Goal: Information Seeking & Learning: Stay updated

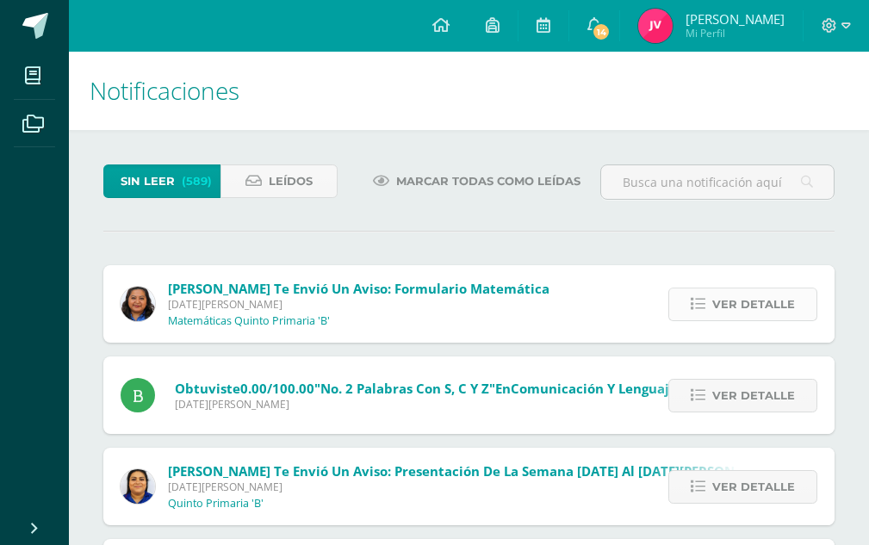
click at [740, 305] on span "Ver detalle" at bounding box center [753, 304] width 83 height 32
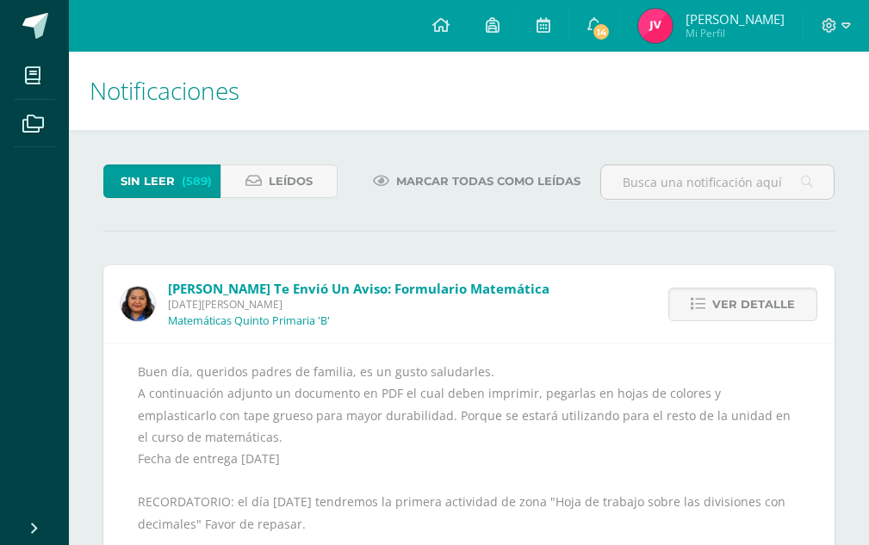
scroll to position [172, 0]
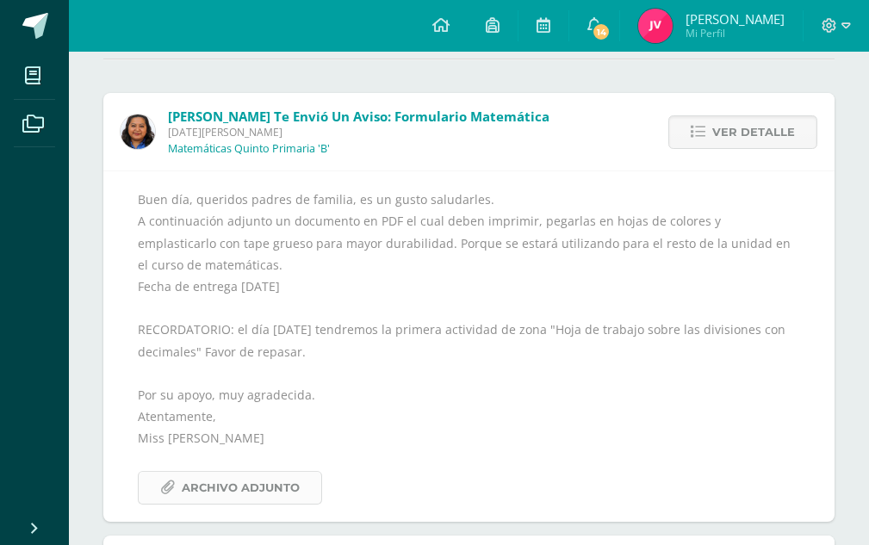
click at [275, 497] on span "Archivo Adjunto" at bounding box center [241, 488] width 118 height 32
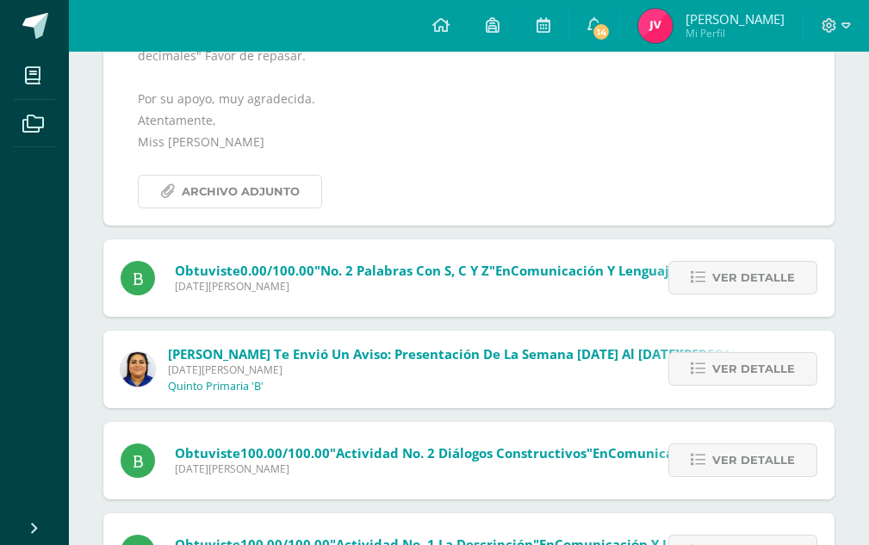
scroll to position [603, 0]
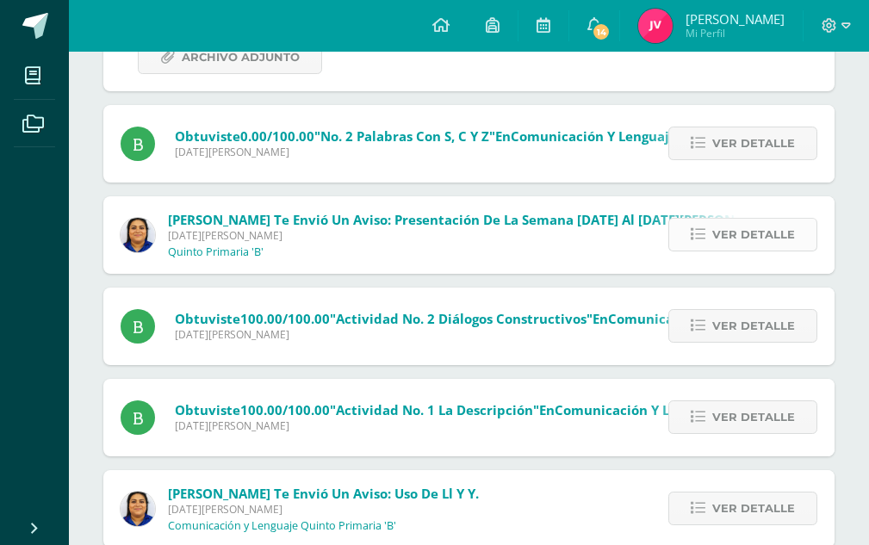
click at [735, 245] on span "Ver detalle" at bounding box center [753, 235] width 83 height 32
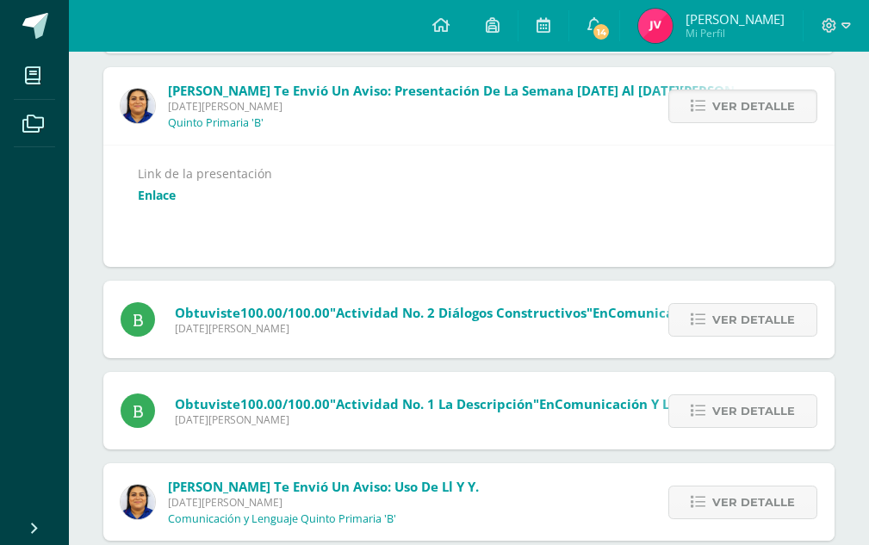
scroll to position [258, 0]
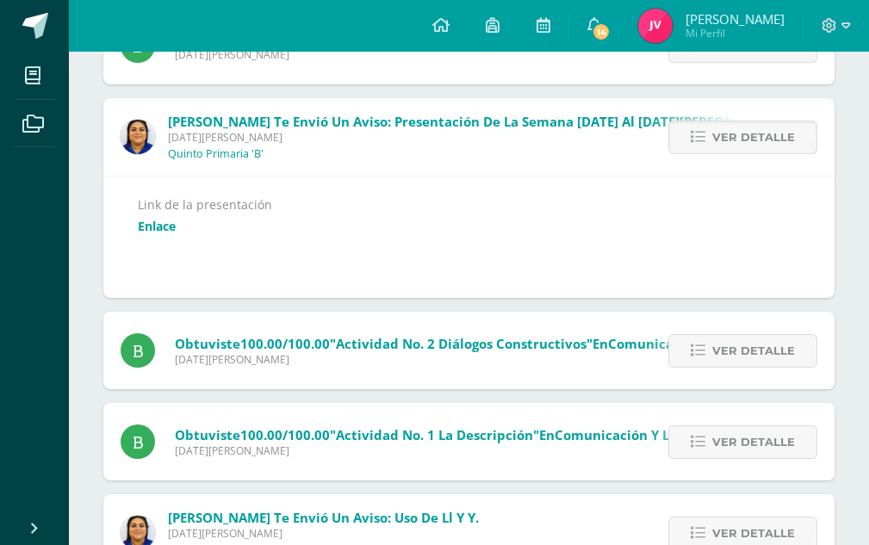
click at [177, 227] on div "Link de la presentación Enlace" at bounding box center [469, 237] width 662 height 87
click at [163, 234] on link "Enlace" at bounding box center [157, 226] width 38 height 16
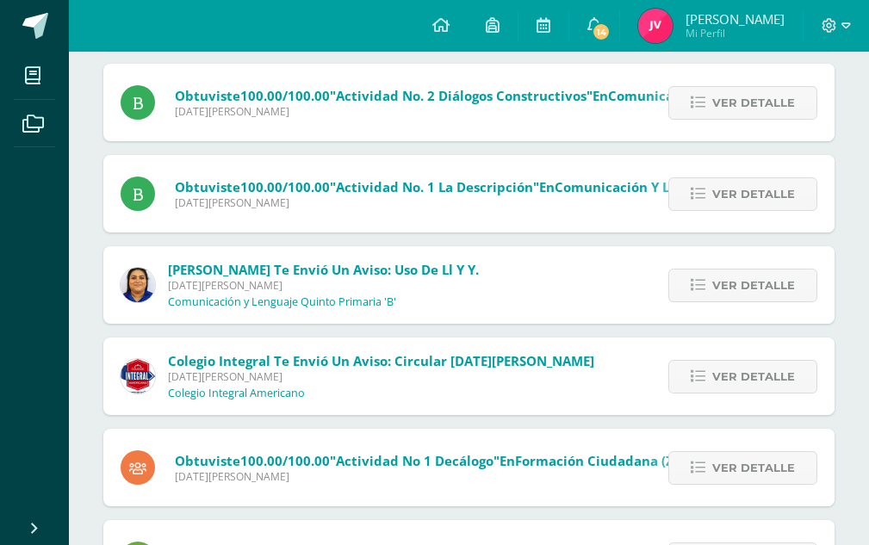
scroll to position [517, 0]
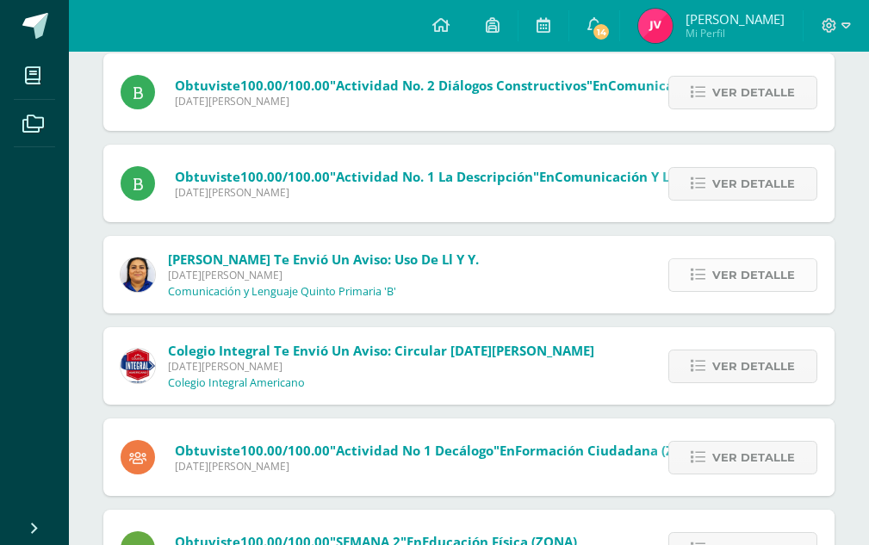
click at [766, 281] on span "Ver detalle" at bounding box center [753, 275] width 83 height 32
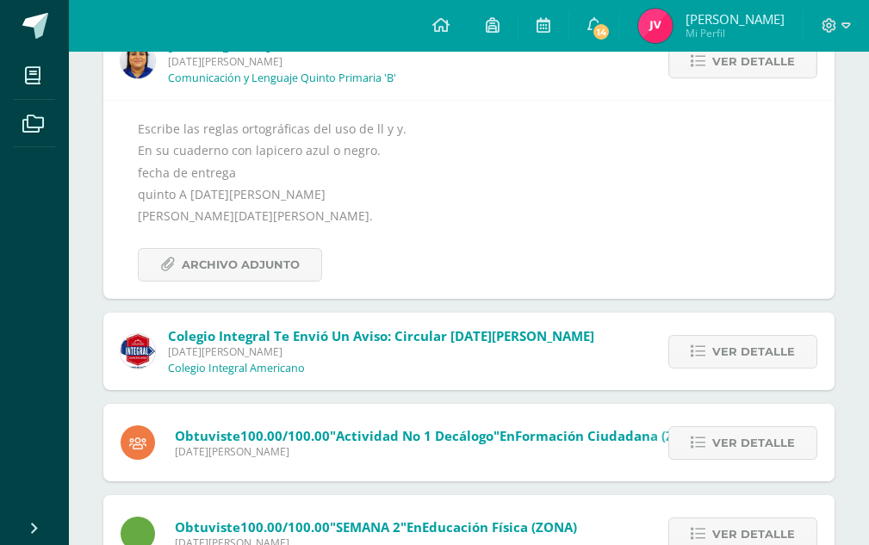
scroll to position [439, 0]
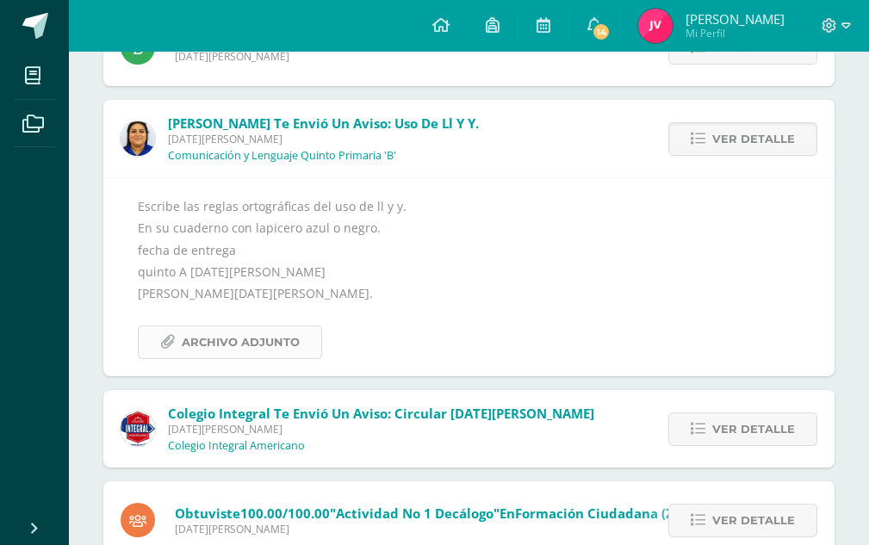
click at [198, 356] on span "Archivo Adjunto" at bounding box center [241, 342] width 118 height 32
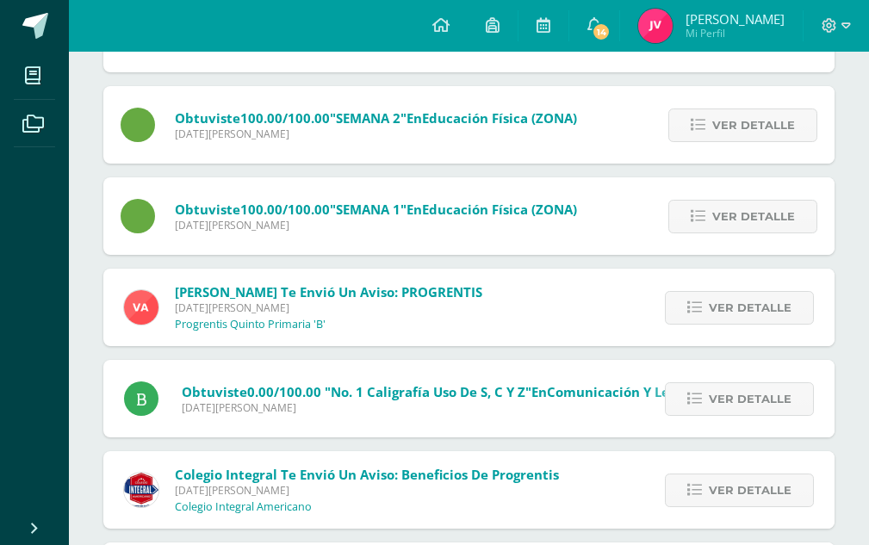
scroll to position [924, 0]
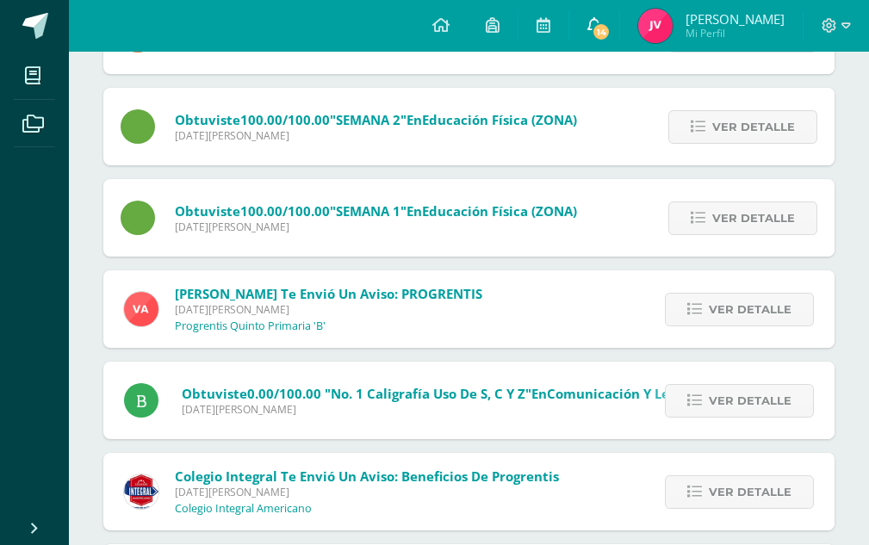
click at [610, 28] on link "14" at bounding box center [594, 26] width 50 height 52
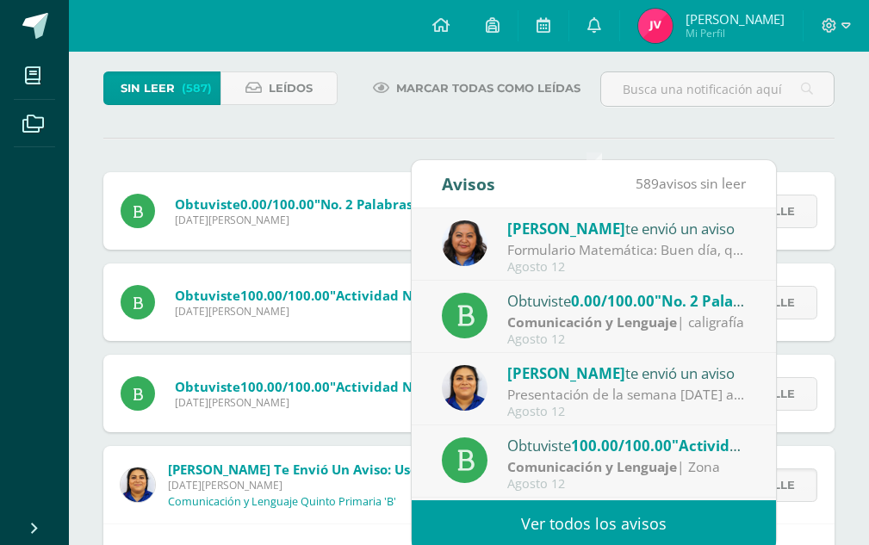
scroll to position [0, 0]
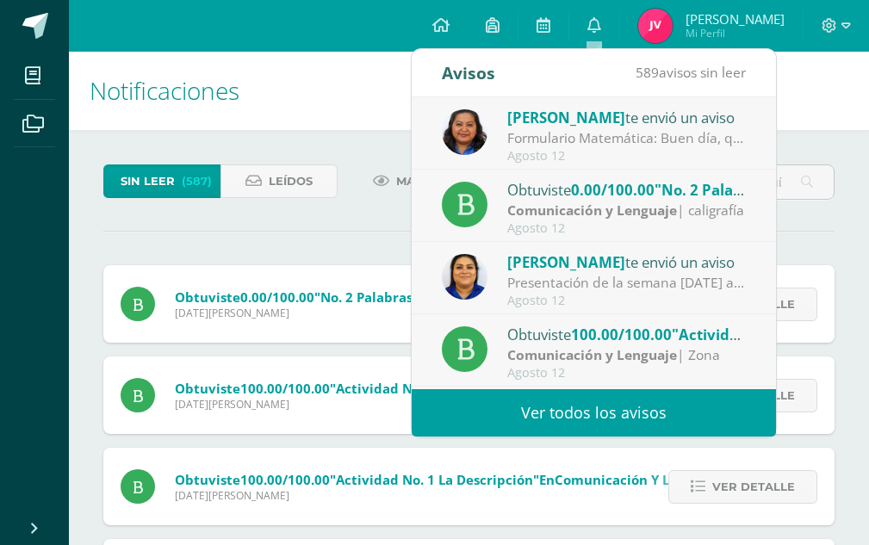
click at [336, 342] on div "Obtuviste 0.00/100.00 "No. 2 Palabras con s, c y z" en Comunicación y Lenguaje …" at bounding box center [437, 303] width 669 height 77
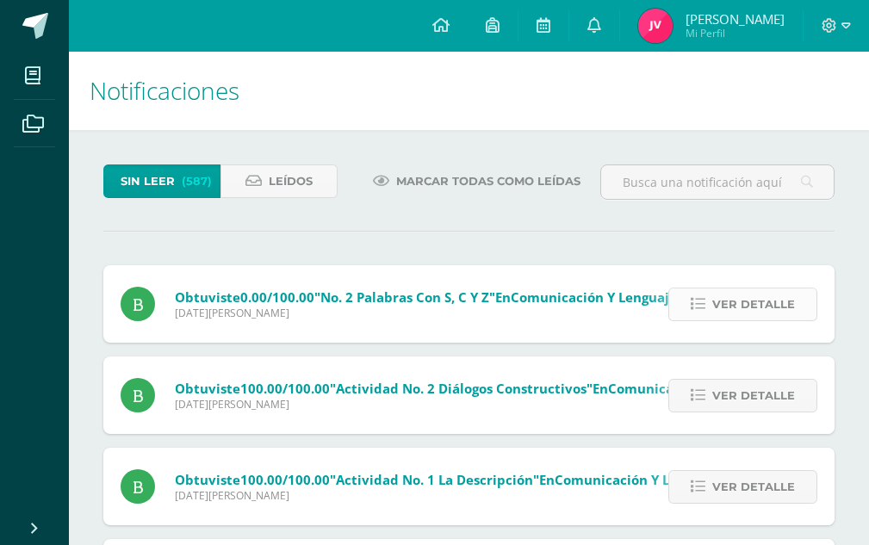
click at [735, 312] on span "Ver detalle" at bounding box center [753, 304] width 83 height 32
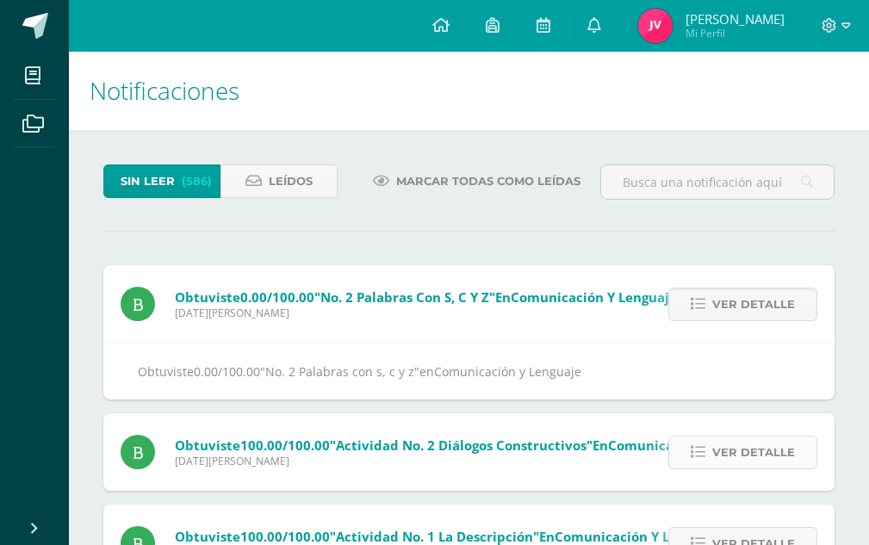
click at [749, 461] on span "Ver detalle" at bounding box center [753, 453] width 83 height 32
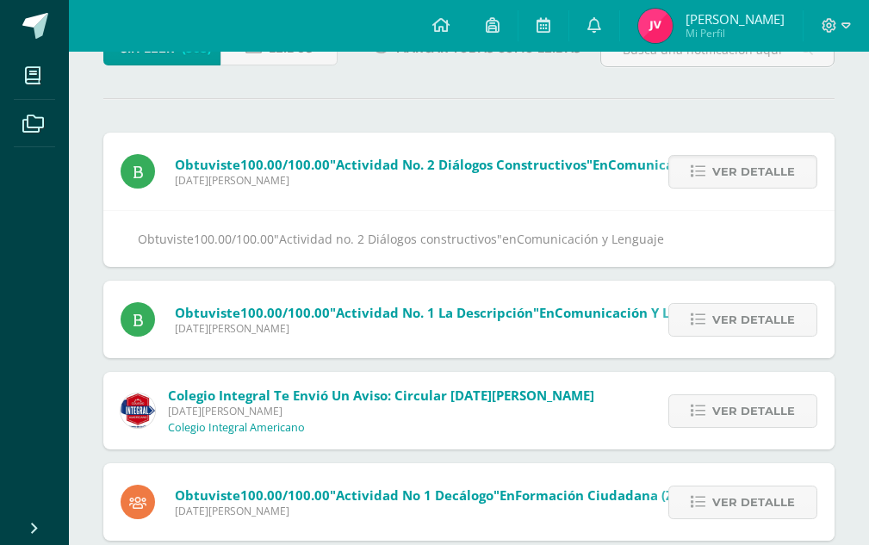
scroll to position [172, 0]
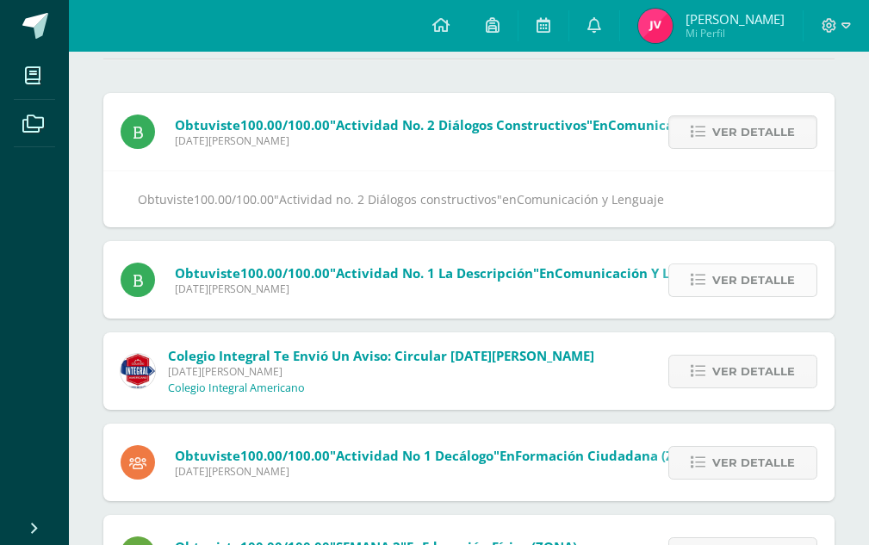
click at [727, 295] on span "Ver detalle" at bounding box center [753, 280] width 83 height 32
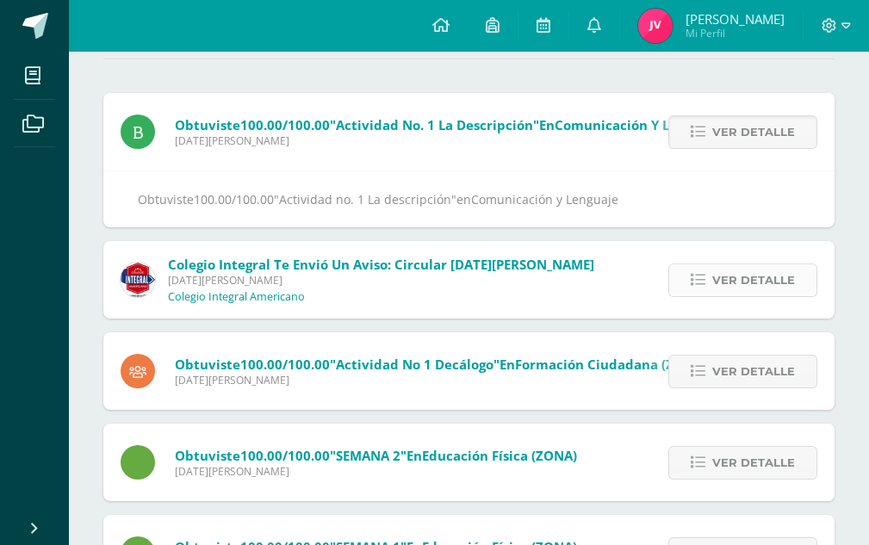
click at [717, 290] on span "Ver detalle" at bounding box center [753, 280] width 83 height 32
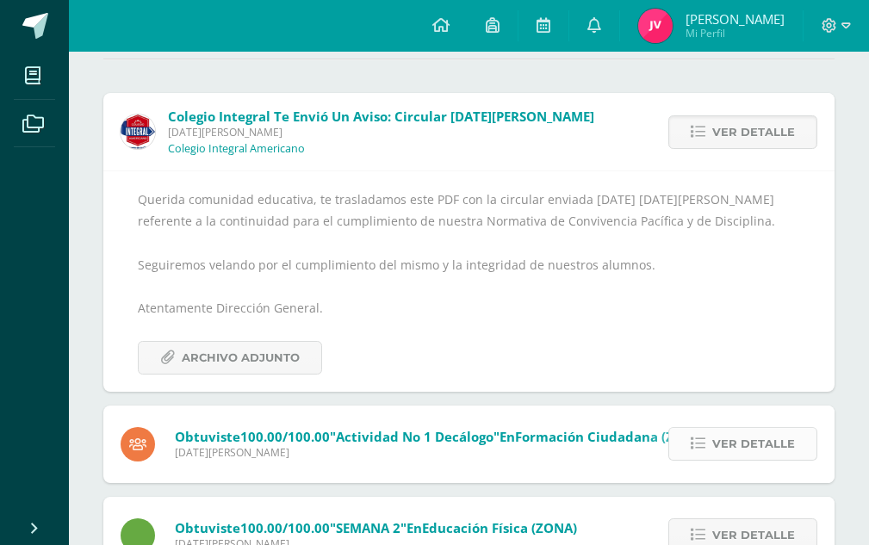
click at [726, 446] on span "Ver detalle" at bounding box center [753, 444] width 83 height 32
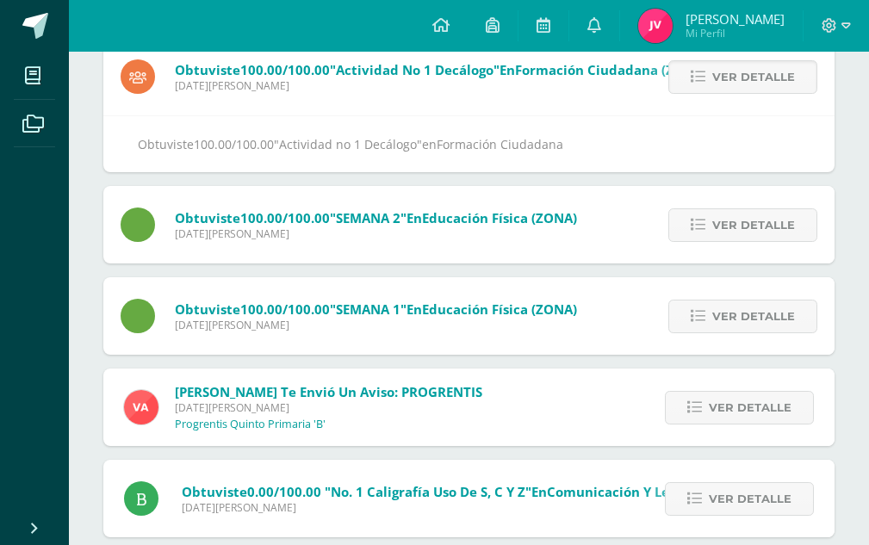
scroll to position [258, 0]
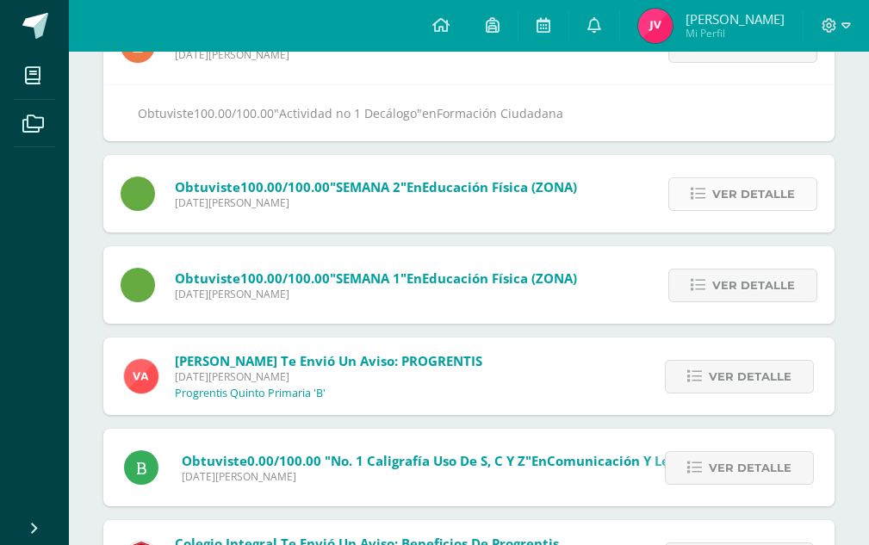
click at [729, 195] on span "Ver detalle" at bounding box center [753, 194] width 83 height 32
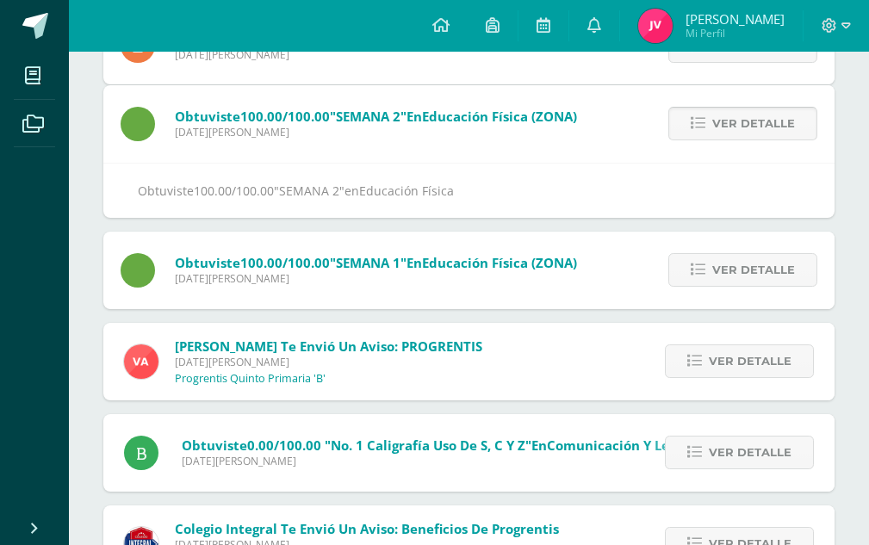
scroll to position [181, 0]
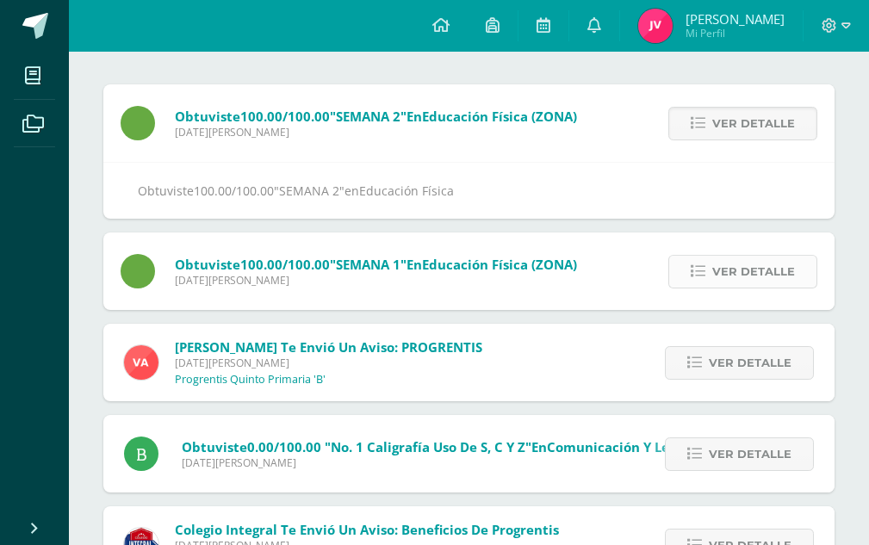
click at [710, 276] on link "Ver detalle" at bounding box center [742, 272] width 149 height 34
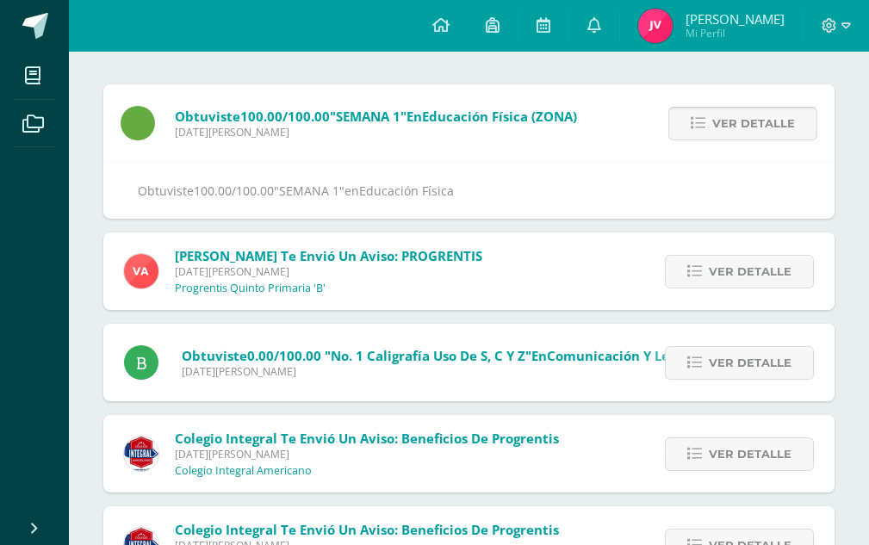
click at [710, 276] on link "Ver detalle" at bounding box center [739, 272] width 149 height 34
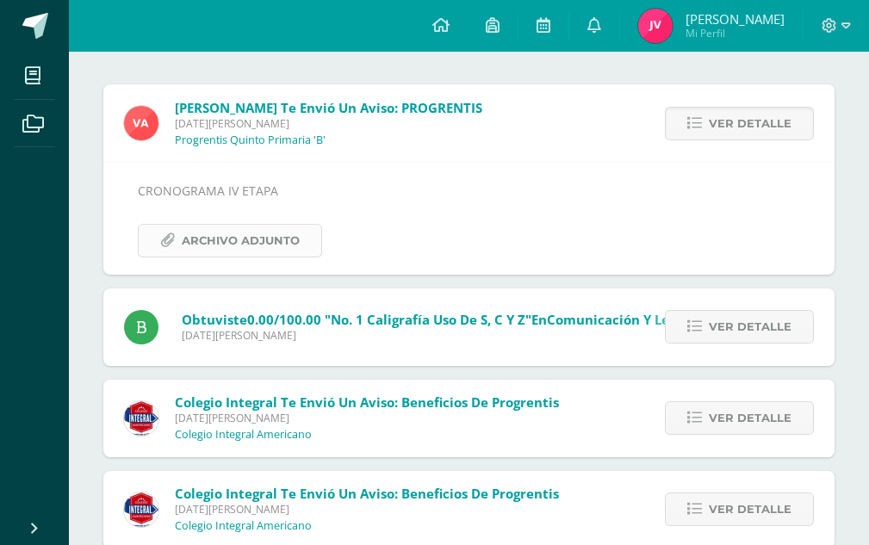
click at [247, 243] on span "Archivo Adjunto" at bounding box center [241, 241] width 118 height 32
click at [728, 332] on span "Ver detalle" at bounding box center [750, 327] width 83 height 32
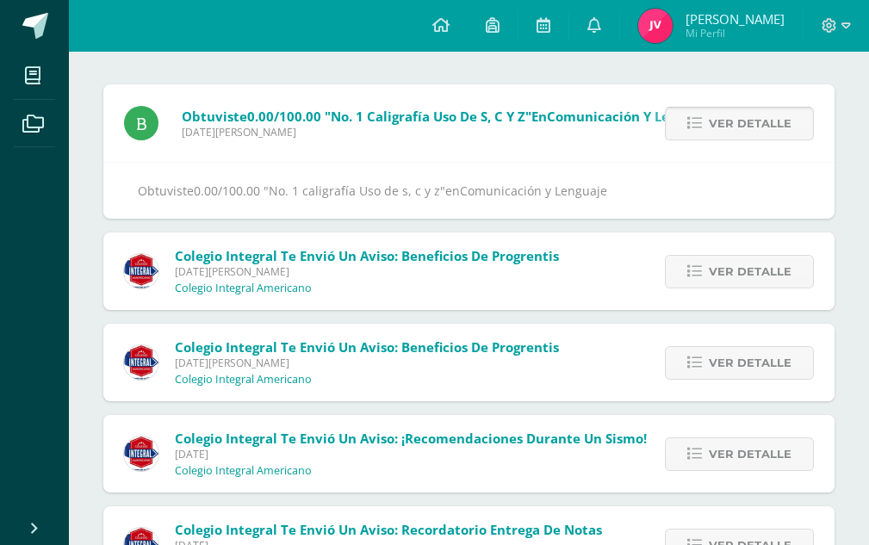
click at [697, 131] on link "Ver detalle" at bounding box center [739, 124] width 149 height 34
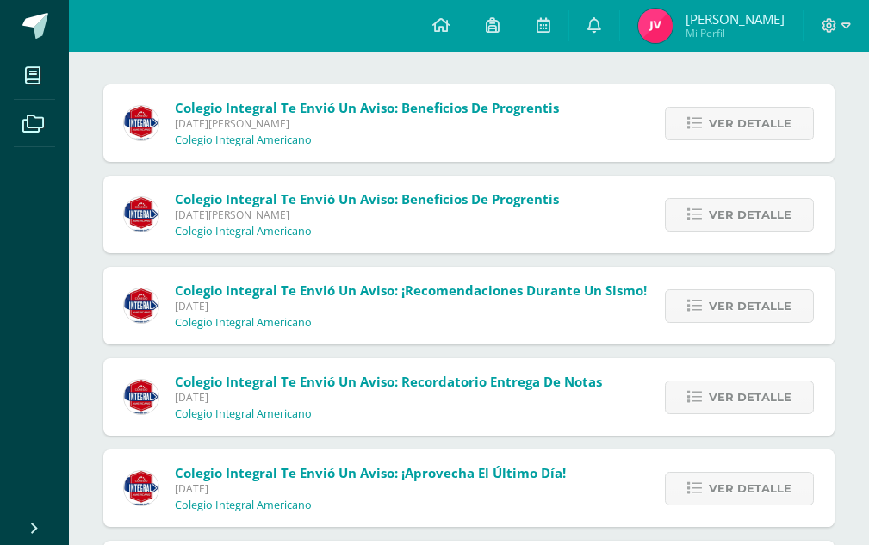
click at [697, 131] on link "Ver detalle" at bounding box center [739, 124] width 149 height 34
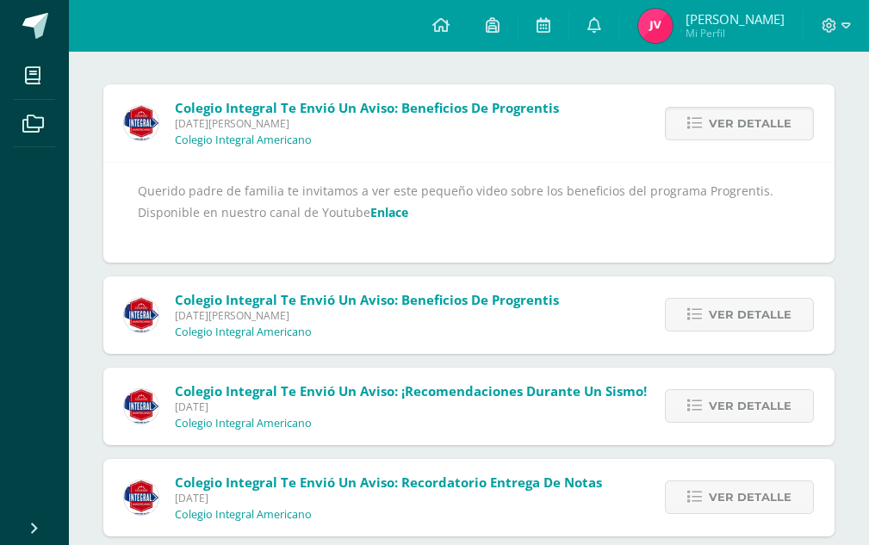
click at [697, 131] on link "Ver detalle" at bounding box center [739, 124] width 149 height 34
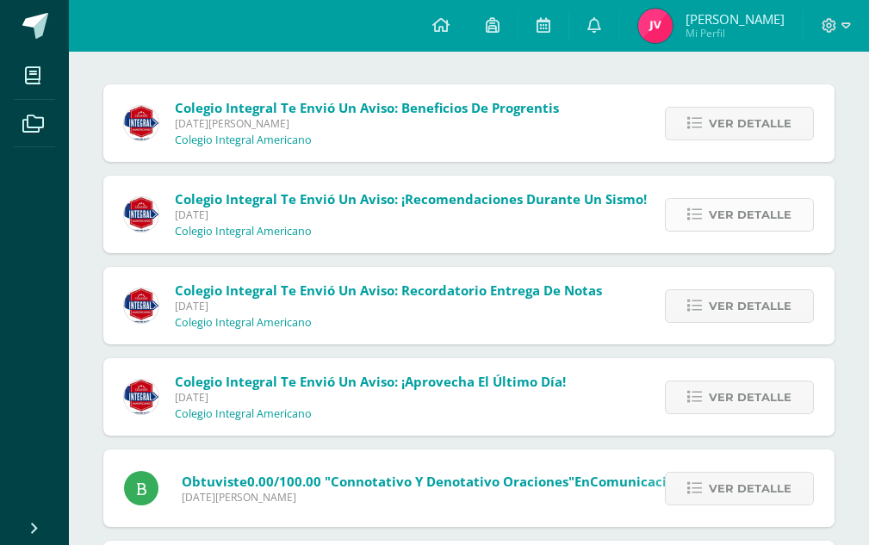
click at [718, 226] on span "Ver detalle" at bounding box center [750, 215] width 83 height 32
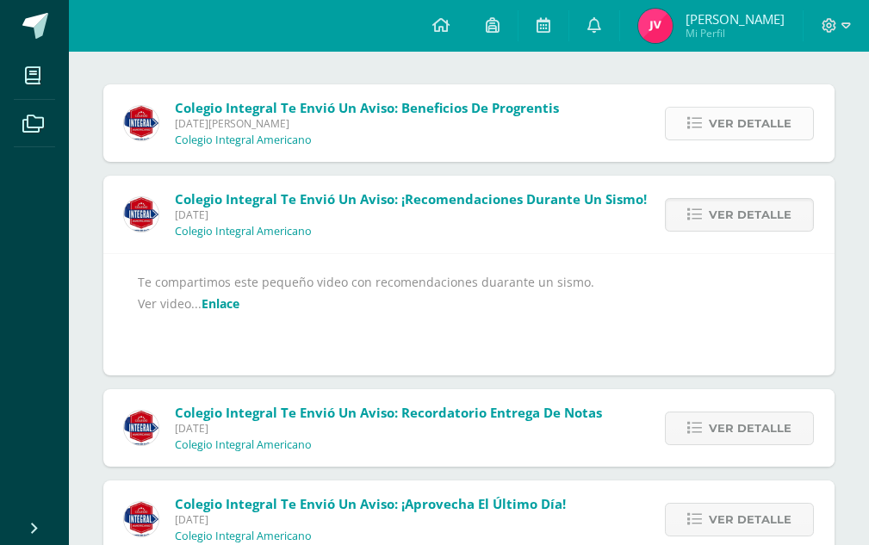
click at [715, 133] on span "Ver detalle" at bounding box center [750, 124] width 83 height 32
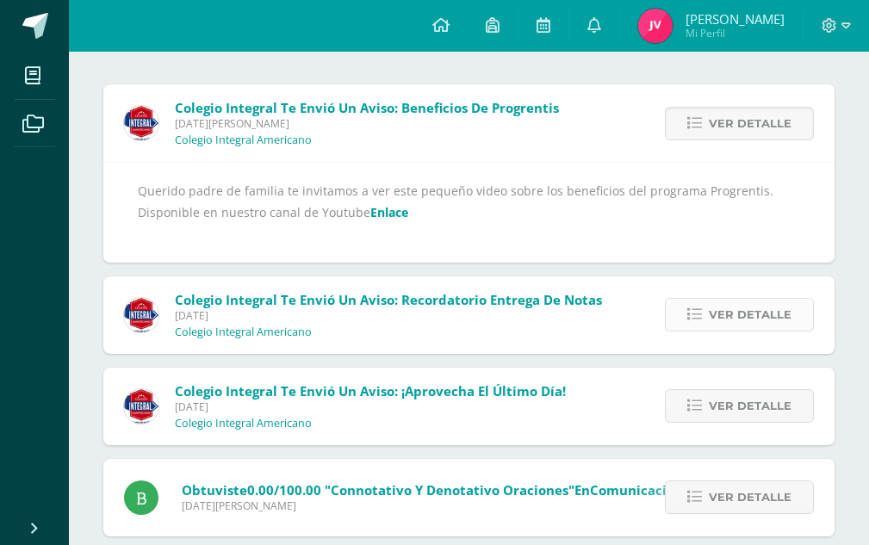
click at [717, 313] on span "Ver detalle" at bounding box center [750, 315] width 83 height 32
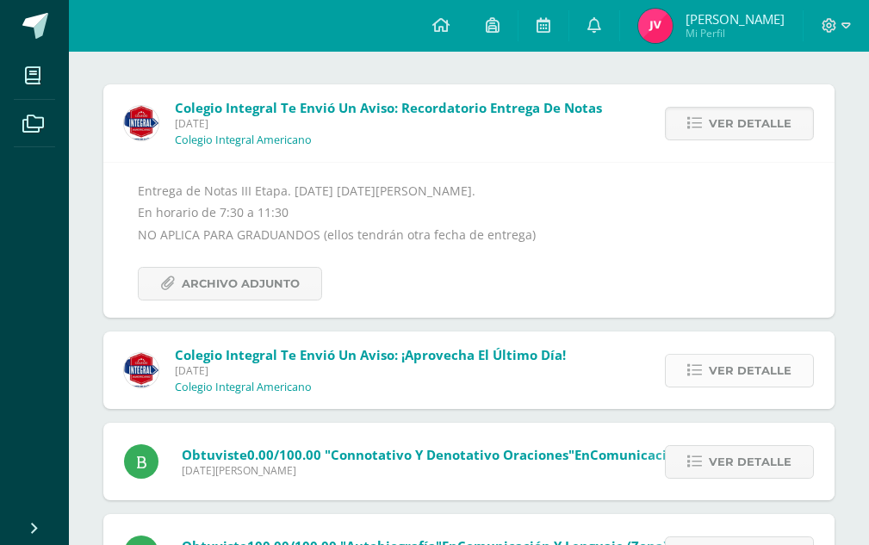
click at [712, 375] on span "Ver detalle" at bounding box center [750, 371] width 83 height 32
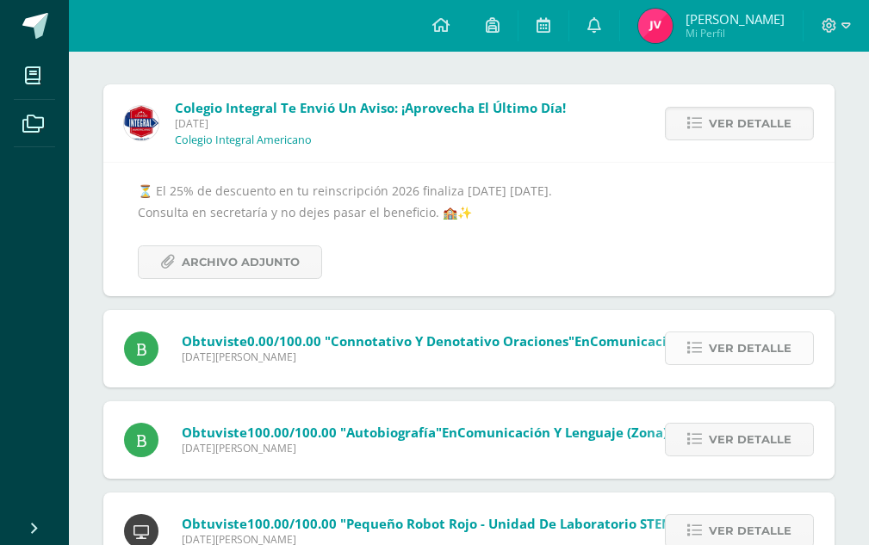
click at [713, 356] on span "Ver detalle" at bounding box center [750, 348] width 83 height 32
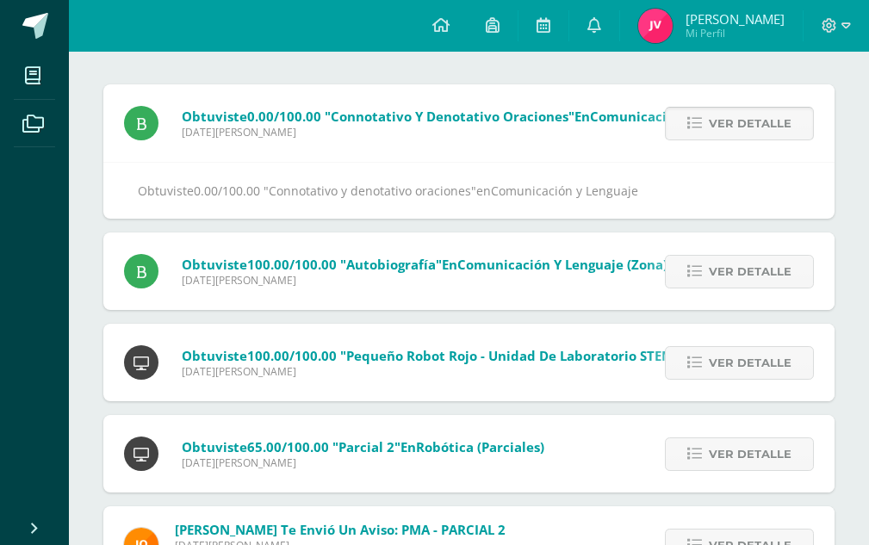
click at [697, 137] on link "Ver detalle" at bounding box center [739, 124] width 149 height 34
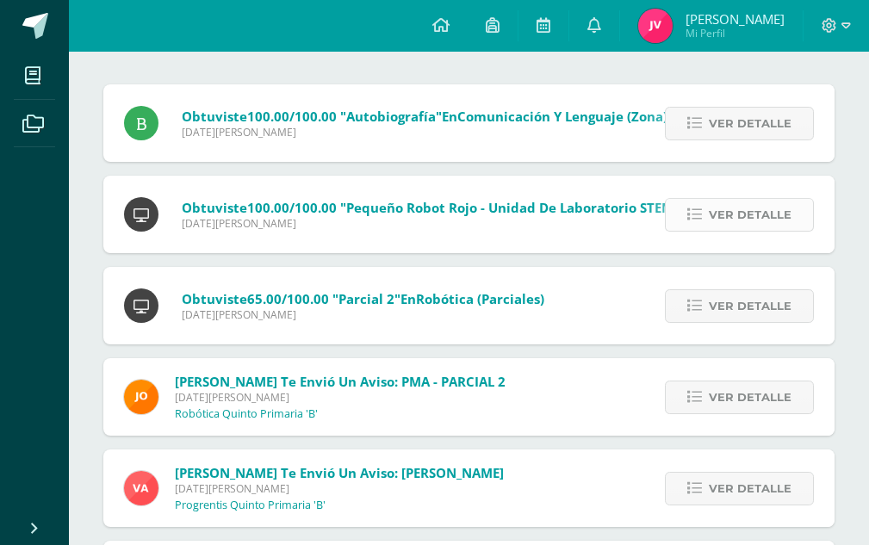
drag, startPoint x: 763, startPoint y: 139, endPoint x: 709, endPoint y: 203, distance: 84.3
click at [746, 161] on div "Ver detalle" at bounding box center [736, 122] width 195 height 77
click at [720, 125] on span "Ver detalle" at bounding box center [750, 124] width 83 height 32
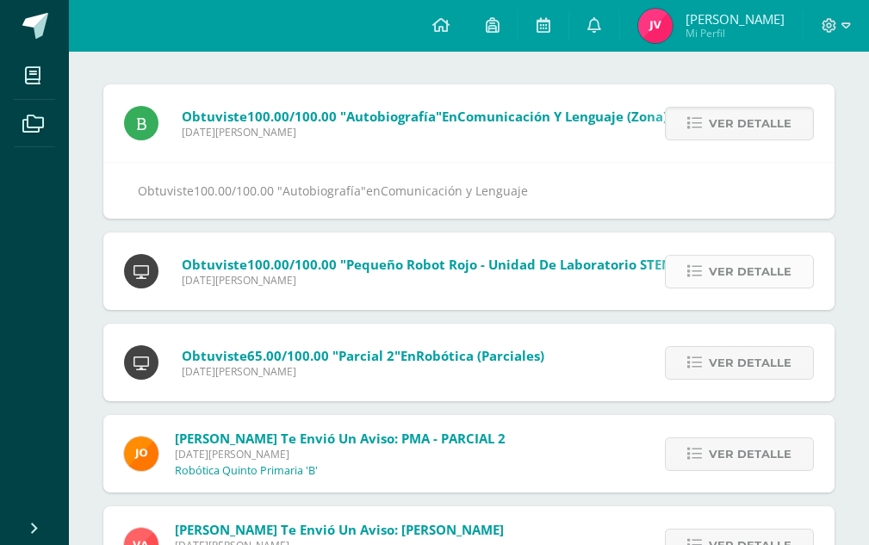
click at [701, 276] on icon at bounding box center [694, 271] width 15 height 15
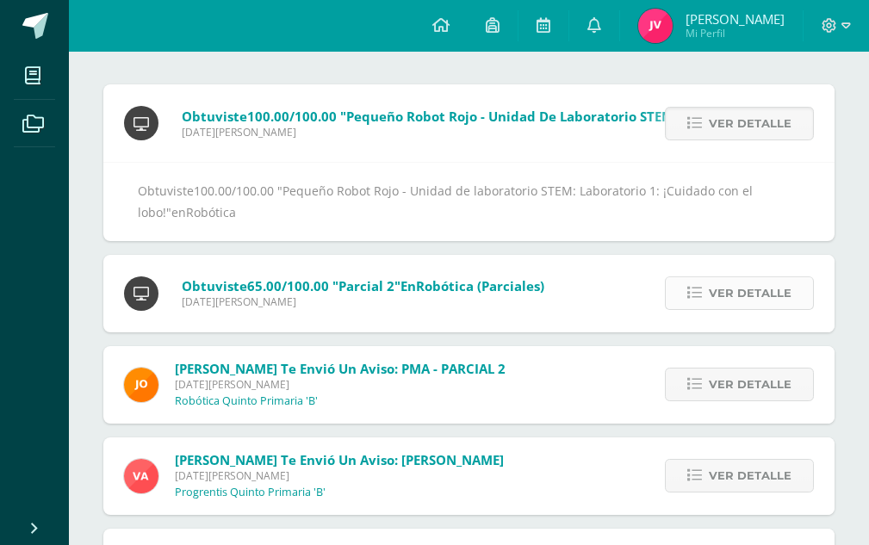
click at [715, 298] on span "Ver detalle" at bounding box center [750, 293] width 83 height 32
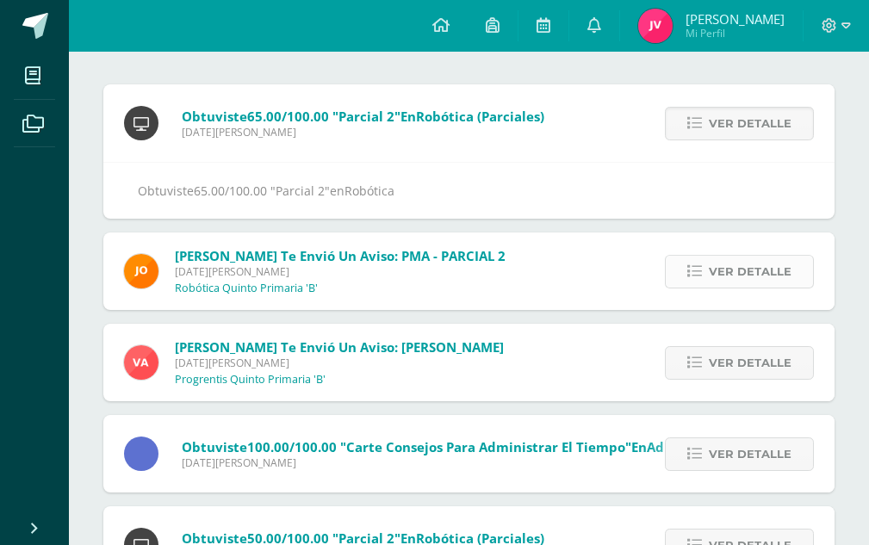
click at [713, 282] on span "Ver detalle" at bounding box center [750, 272] width 83 height 32
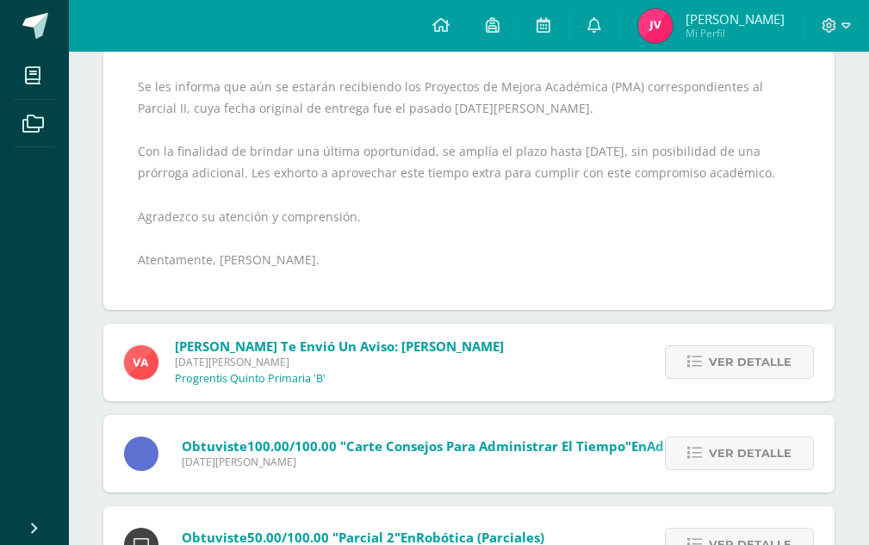
scroll to position [353, 0]
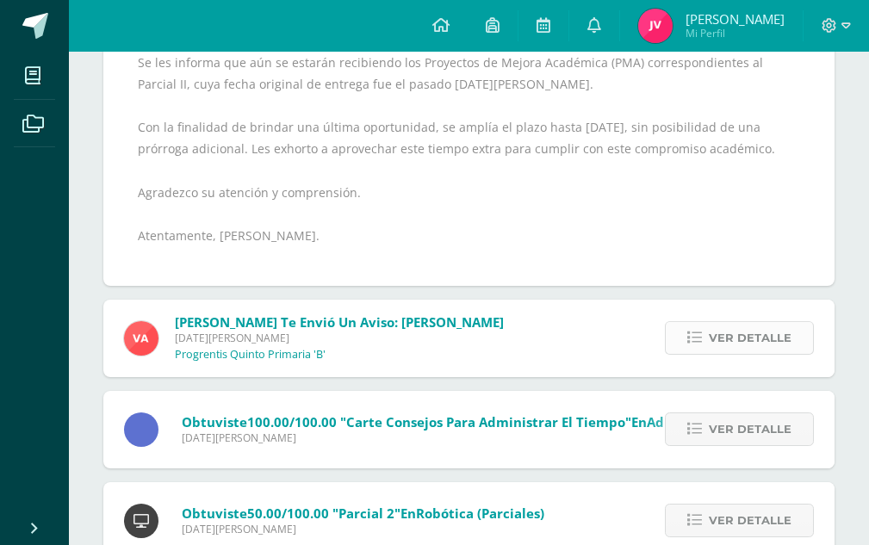
click at [691, 337] on icon at bounding box center [694, 338] width 15 height 15
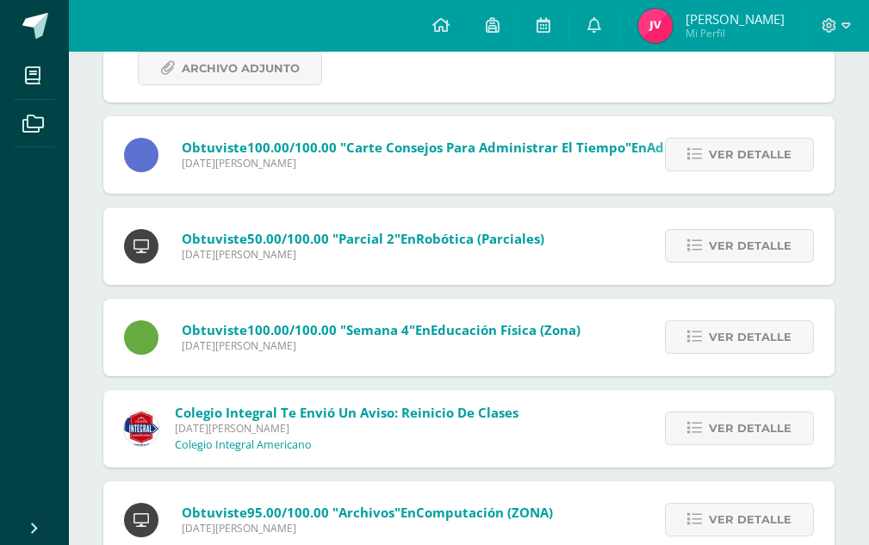
scroll to position [276, 0]
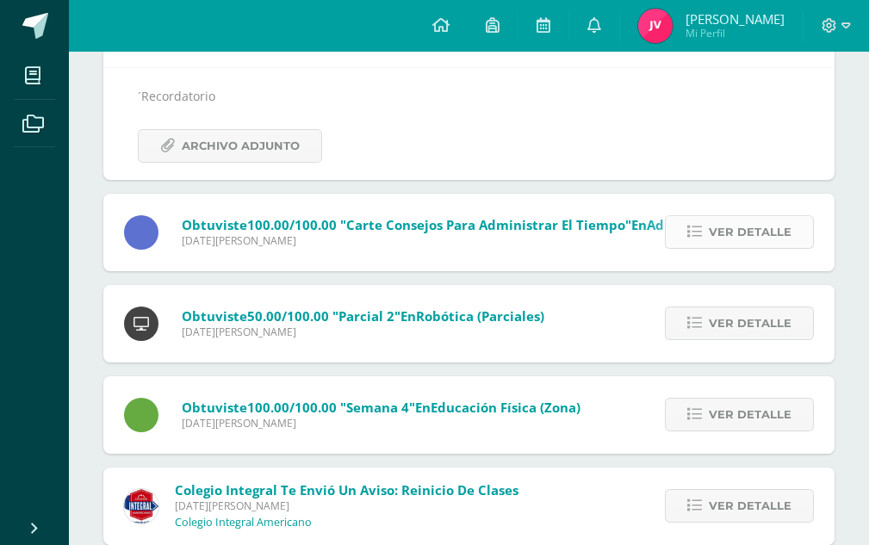
click at [739, 248] on span "Ver detalle" at bounding box center [750, 232] width 83 height 32
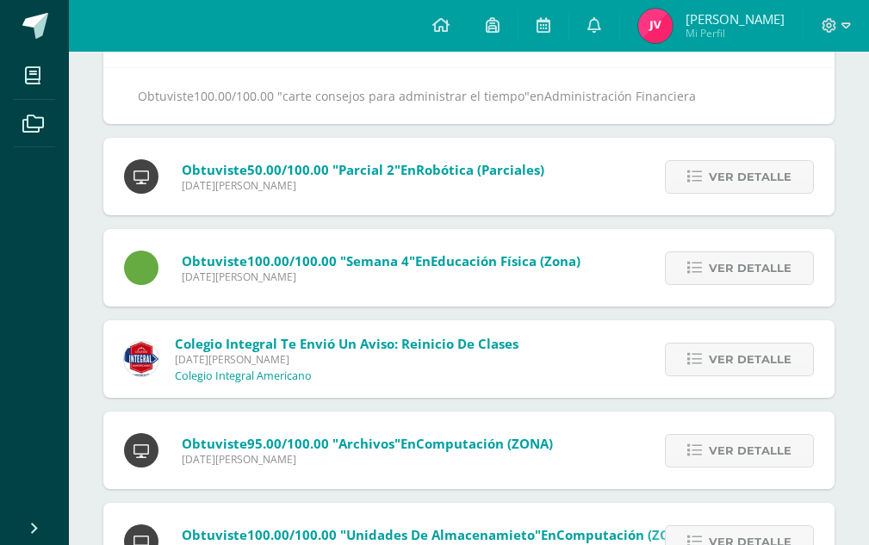
scroll to position [198, 0]
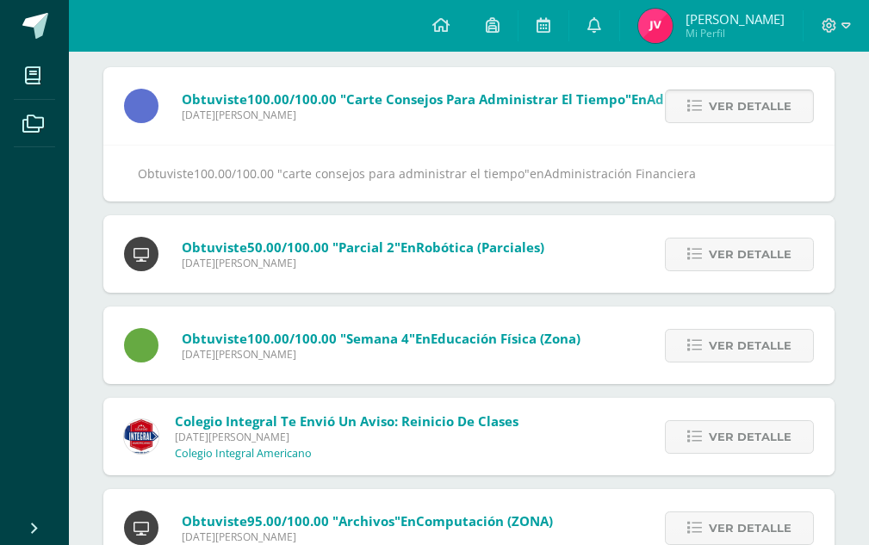
click at [739, 248] on span "Ver detalle" at bounding box center [750, 254] width 83 height 32
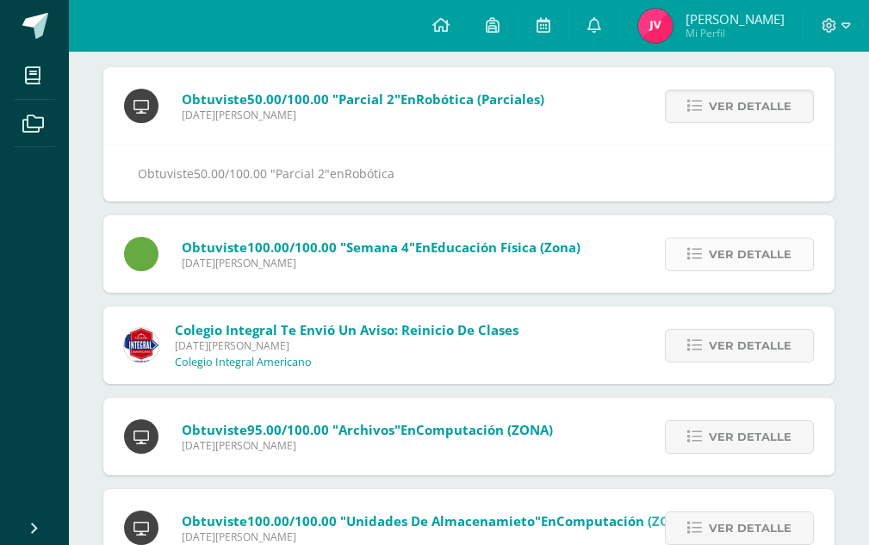
click at [732, 268] on span "Ver detalle" at bounding box center [750, 254] width 83 height 32
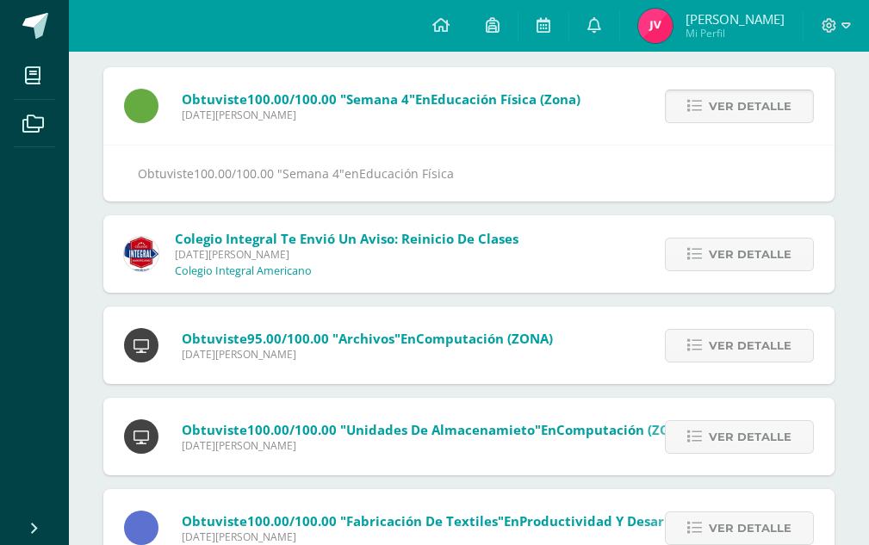
click at [732, 268] on span "Ver detalle" at bounding box center [750, 254] width 83 height 32
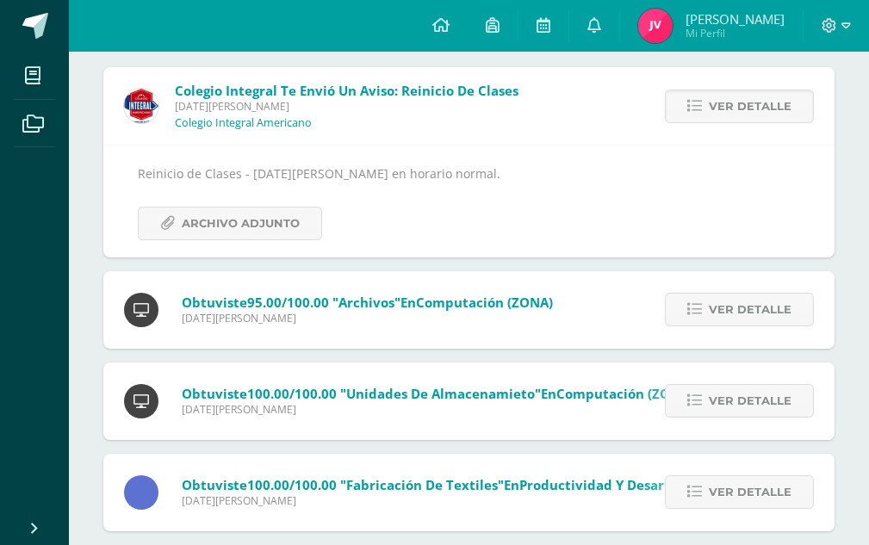
click at [732, 268] on div "Colegio Integral te envió un aviso: Reinicio de Clases [DATE][PERSON_NAME] Cole…" at bounding box center [468, 313] width 731 height 493
click at [728, 304] on span "Ver detalle" at bounding box center [750, 310] width 83 height 32
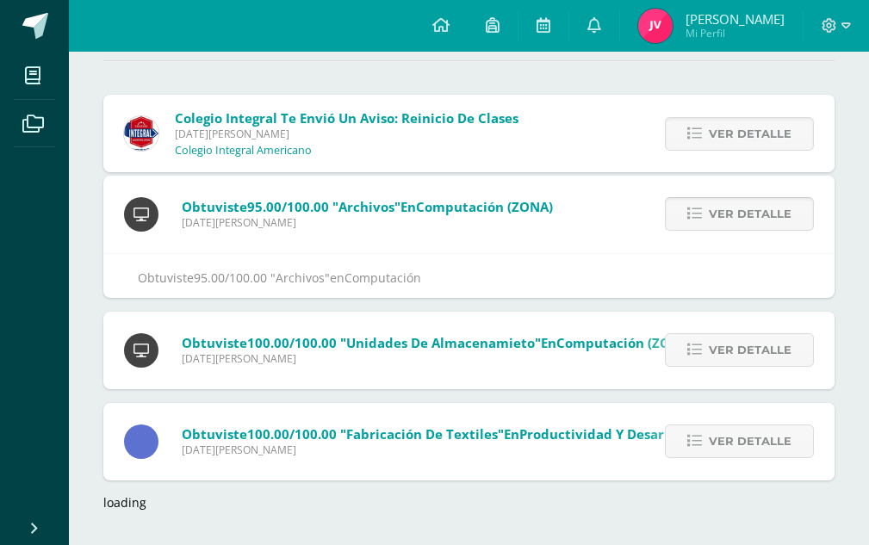
scroll to position [102, 0]
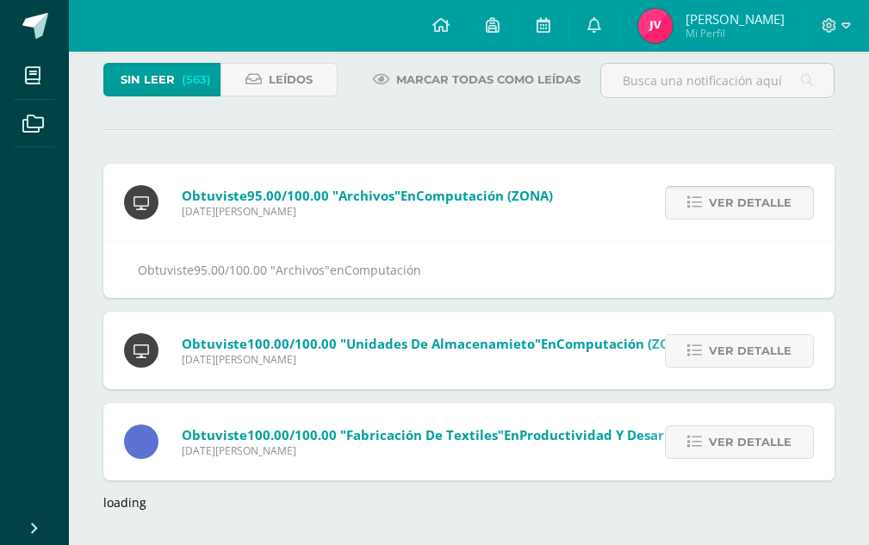
click at [728, 304] on div "Colegio Integral te envió un aviso: Reinicio de Clases [DATE][PERSON_NAME] Cole…" at bounding box center [468, 337] width 731 height 347
click at [709, 204] on link "Ver detalle" at bounding box center [739, 203] width 149 height 34
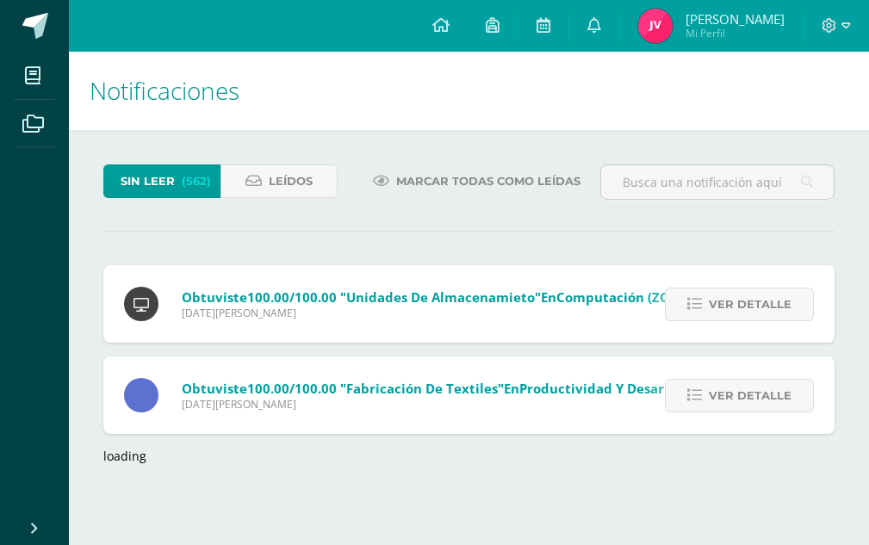
scroll to position [0, 0]
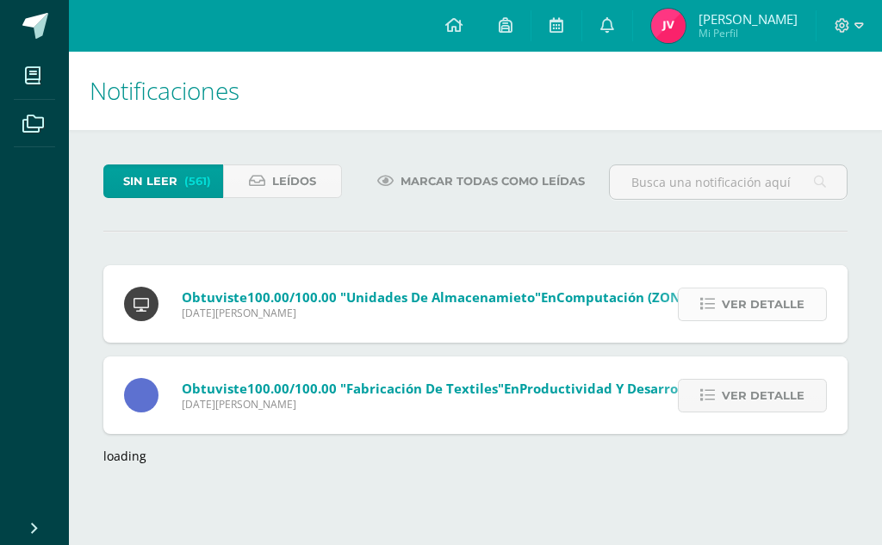
click at [707, 299] on icon at bounding box center [707, 304] width 15 height 15
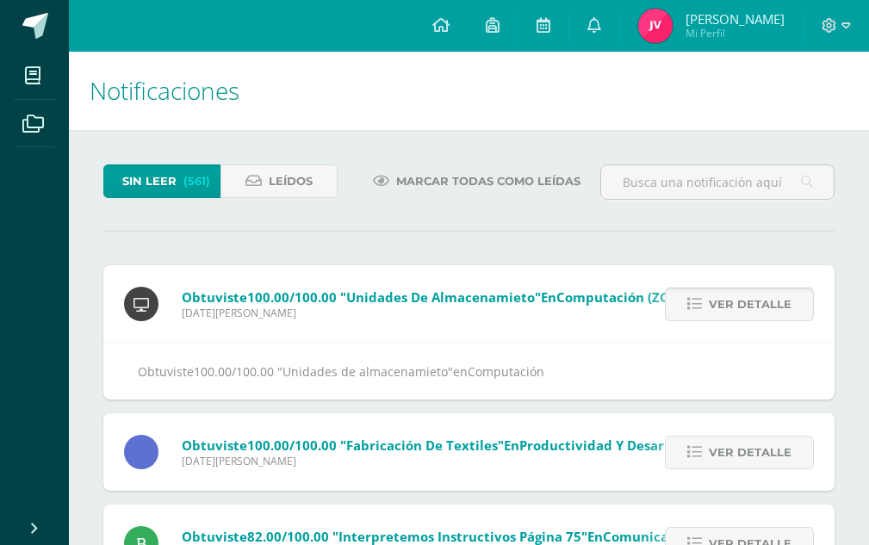
click at [707, 299] on link "Ver detalle" at bounding box center [739, 305] width 149 height 34
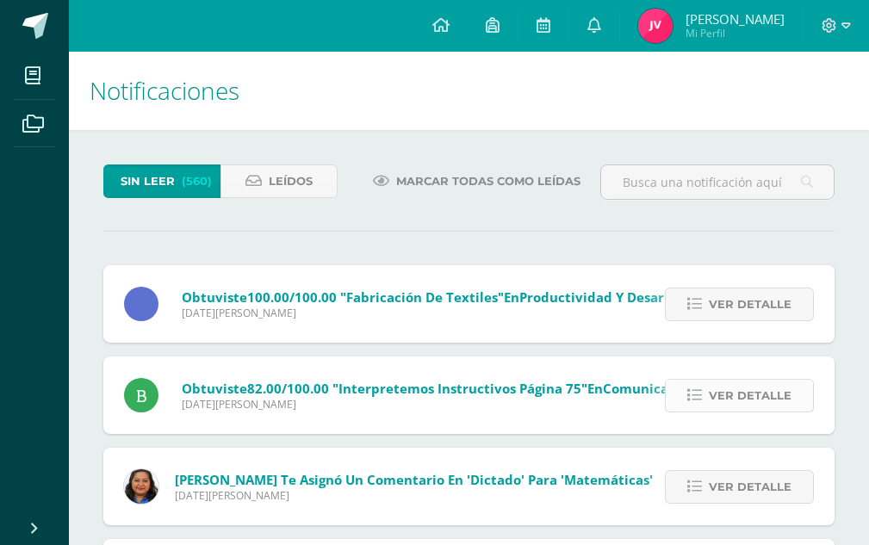
click at [697, 393] on icon at bounding box center [694, 395] width 15 height 15
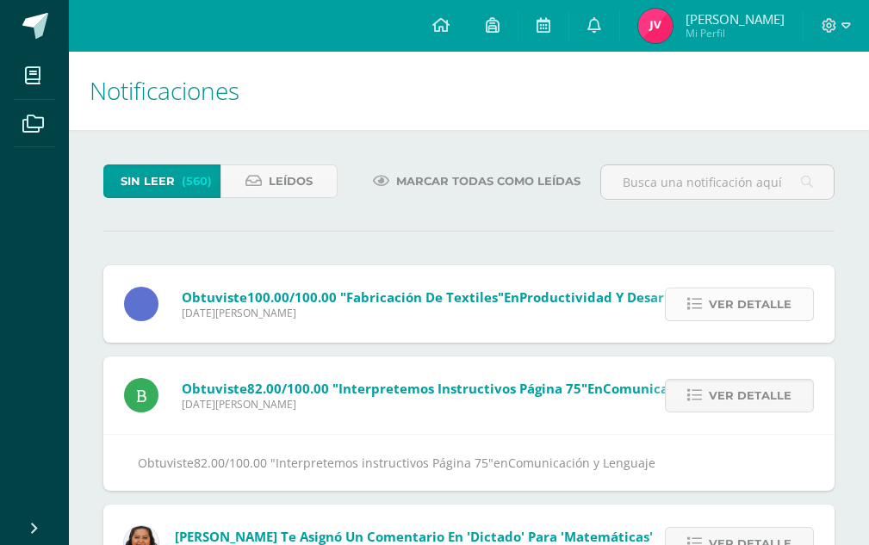
click at [702, 294] on link "Ver detalle" at bounding box center [739, 305] width 149 height 34
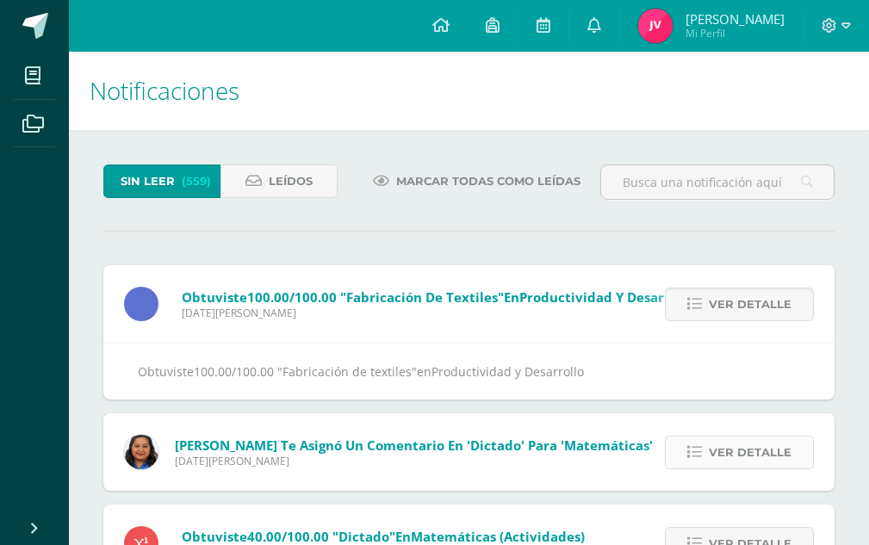
click at [746, 461] on span "Ver detalle" at bounding box center [750, 453] width 83 height 32
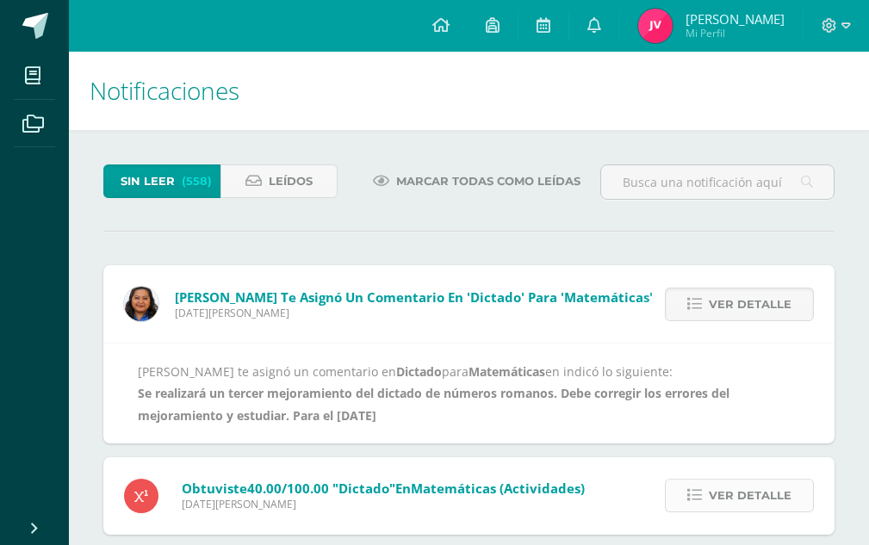
click at [703, 486] on link "Ver detalle" at bounding box center [739, 496] width 149 height 34
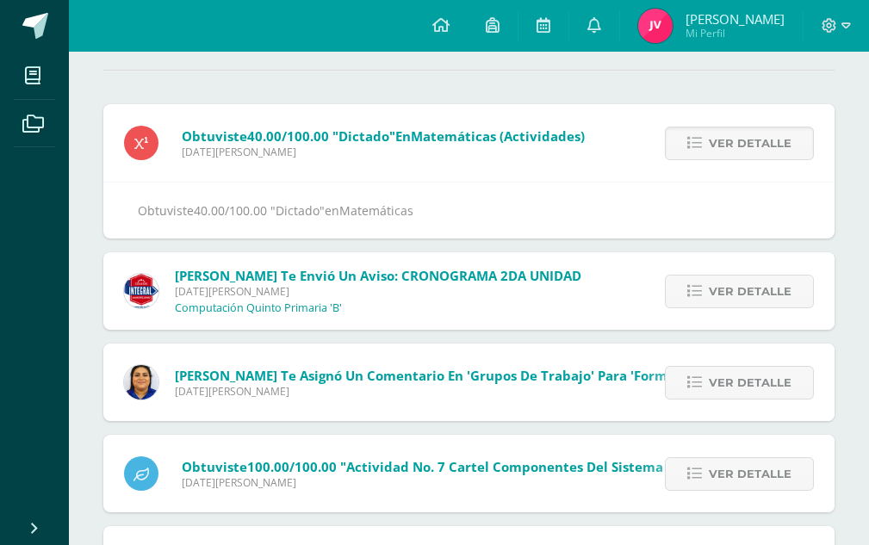
scroll to position [172, 0]
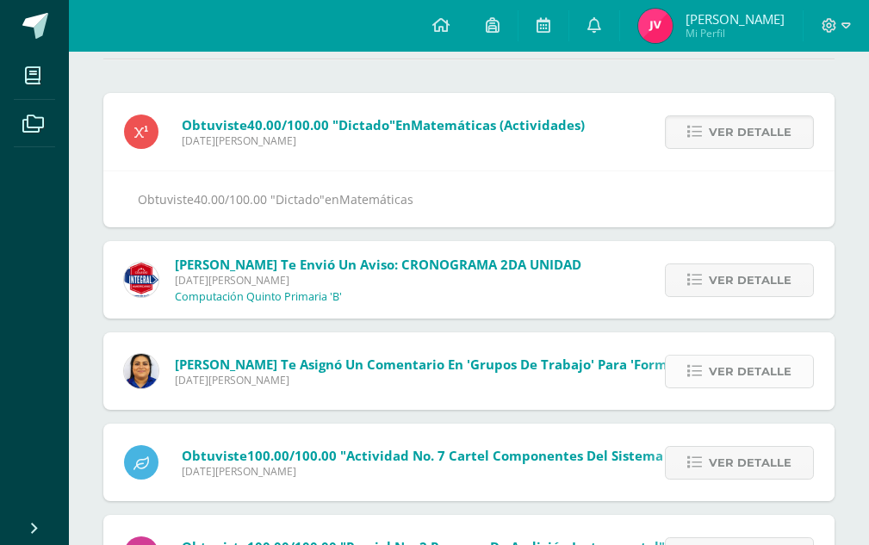
click at [694, 371] on icon at bounding box center [694, 371] width 15 height 15
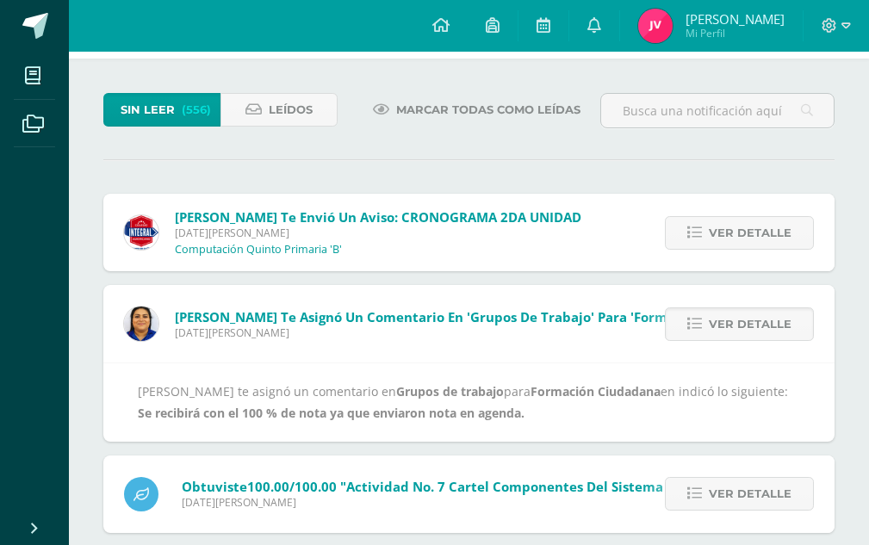
scroll to position [0, 0]
